Goal: Check status: Check status

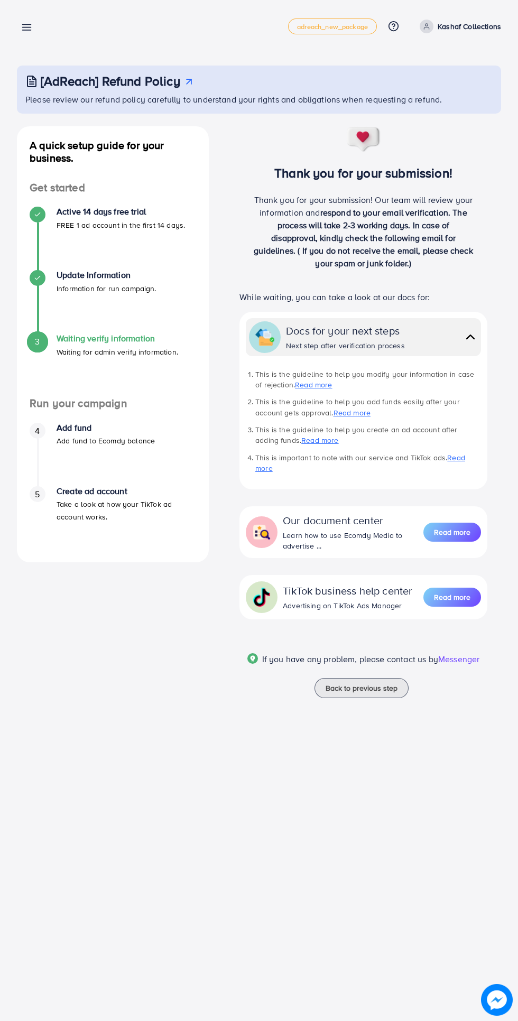
click at [419, 897] on div "Waiting verify contact info adreach_new_package Help Center Contact Support Pla…" at bounding box center [259, 510] width 518 height 1021
click at [506, 368] on div "Thank you for your submission! Thank you for your submission! Our team will rev…" at bounding box center [363, 418] width 292 height 585
